Goal: Task Accomplishment & Management: Use online tool/utility

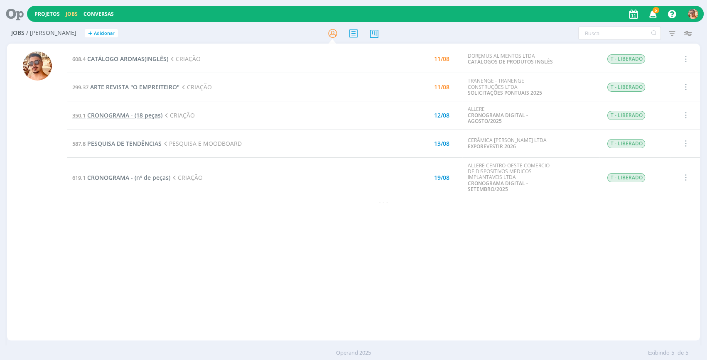
click at [118, 116] on span "CRONOGRAMA - (18 peças)" at bounding box center [124, 115] width 75 height 8
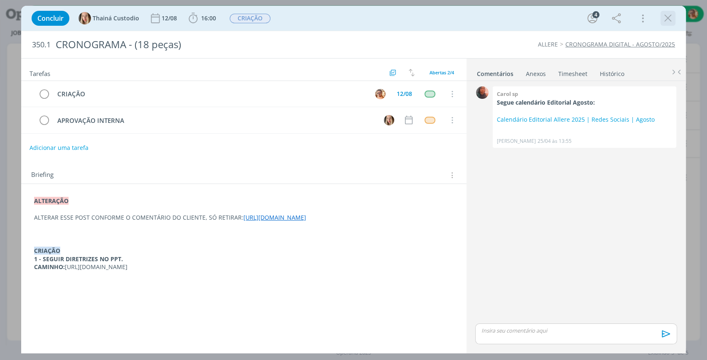
click at [666, 20] on icon "dialog" at bounding box center [668, 18] width 12 height 12
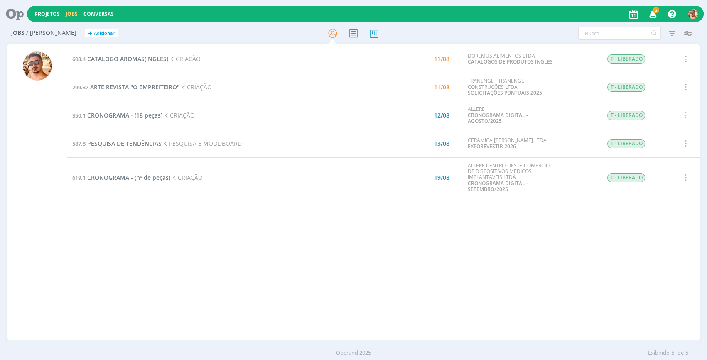
click at [523, 250] on div "608.4 CATÁLOGO AROMAS(INGLÊS) CRIAÇÃO 11/08 DOREMUS ALIMENTOS LTDA CATÁLOGOS DE…" at bounding box center [383, 192] width 633 height 294
click at [166, 177] on span "CRONOGRAMA - (nº de peças)" at bounding box center [128, 178] width 83 height 8
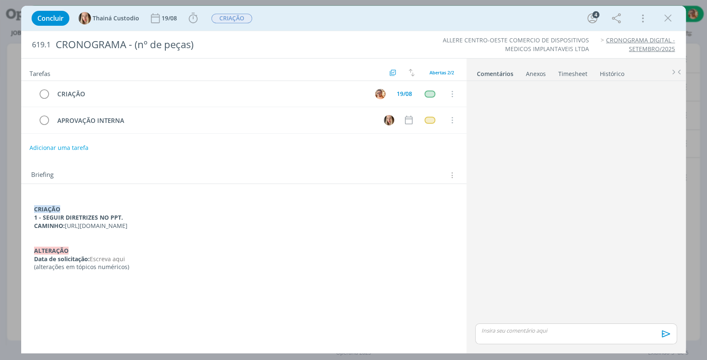
drag, startPoint x: 365, startPoint y: 227, endPoint x: 67, endPoint y: 224, distance: 297.5
click at [67, 224] on p "CAMINHO: [URL][DOMAIN_NAME]" at bounding box center [244, 226] width 420 height 8
copy p "[URL][DOMAIN_NAME]"
click at [665, 20] on icon "dialog" at bounding box center [668, 18] width 12 height 12
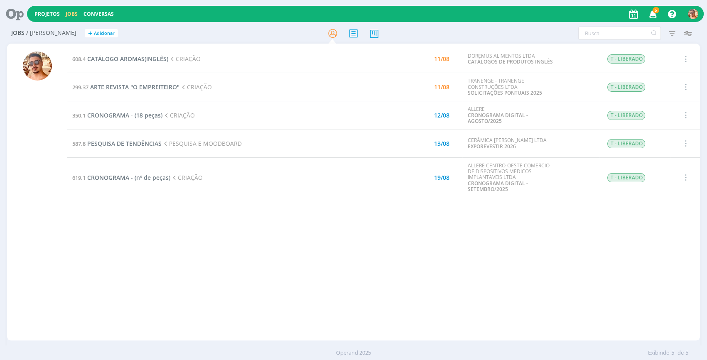
click at [148, 85] on span "ARTE REVISTA "O EMPREITEIRO"" at bounding box center [134, 87] width 89 height 8
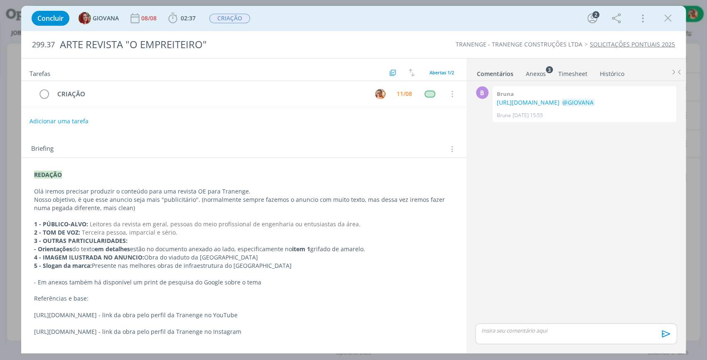
click at [536, 76] on div "Anexos 3" at bounding box center [536, 74] width 20 height 8
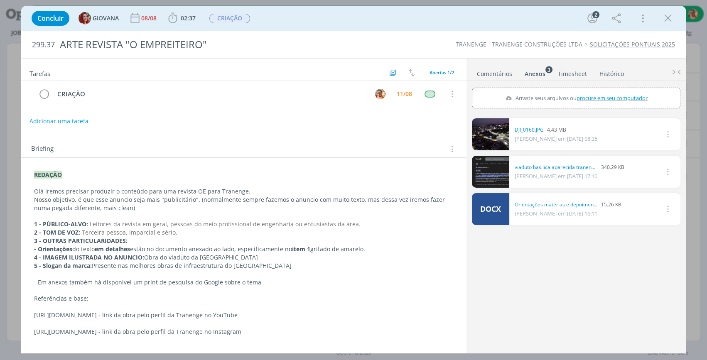
click at [497, 72] on link "Comentários" at bounding box center [495, 72] width 36 height 12
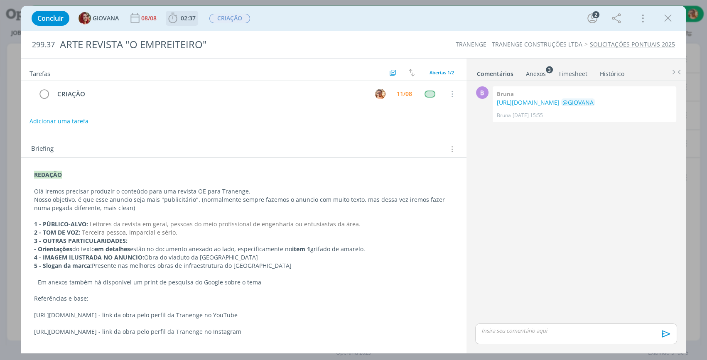
click at [191, 13] on span "02:37" at bounding box center [182, 18] width 31 height 12
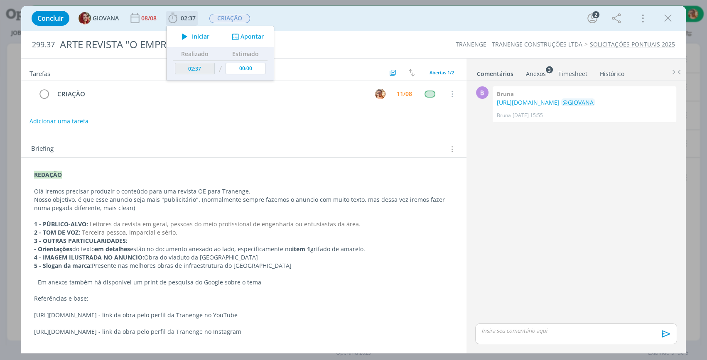
click at [200, 38] on span "Iniciar" at bounding box center [200, 37] width 17 height 6
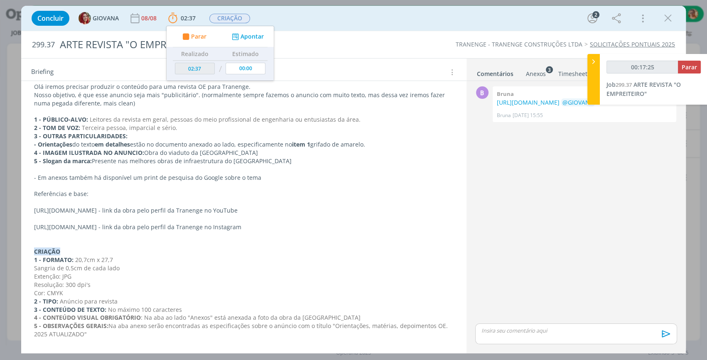
scroll to position [67, 0]
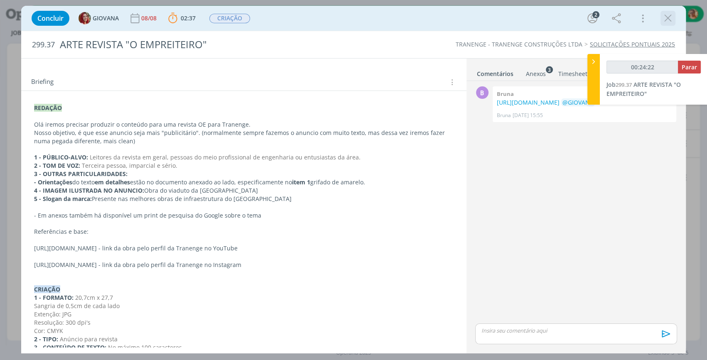
click at [670, 18] on icon "dialog" at bounding box center [668, 18] width 12 height 12
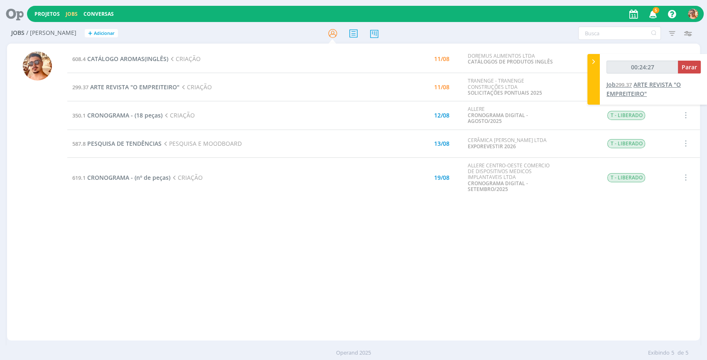
click at [646, 85] on span "ARTE REVISTA "O EMPREITEIRO"" at bounding box center [644, 89] width 74 height 17
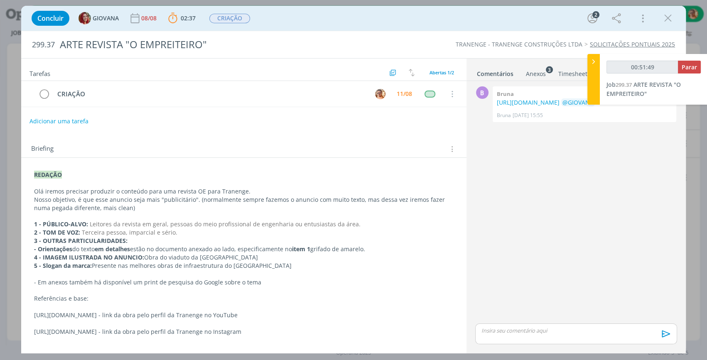
type input "00:52:49"
